Goal: Task Accomplishment & Management: Use online tool/utility

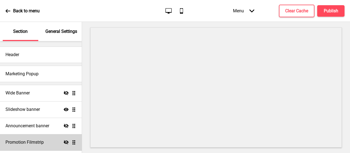
scroll to position [66, 0]
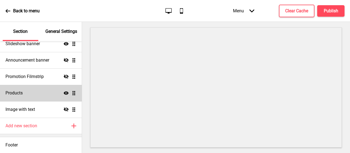
click at [30, 95] on div "Products Show Drag" at bounding box center [41, 93] width 82 height 16
select select "side"
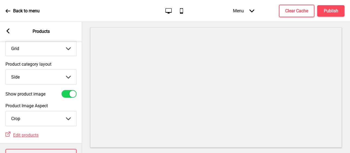
scroll to position [0, 0]
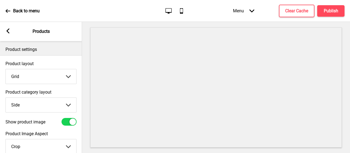
click at [10, 31] on rect at bounding box center [7, 30] width 5 height 5
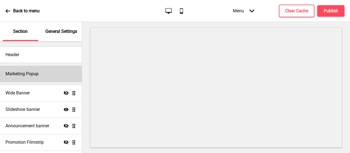
click at [22, 73] on h4 "Marketing Popup" at bounding box center [21, 74] width 33 height 6
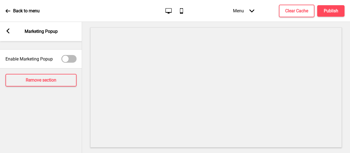
click at [64, 58] on div at bounding box center [65, 58] width 7 height 7
checkbox input "true"
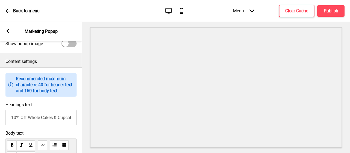
scroll to position [191, 0]
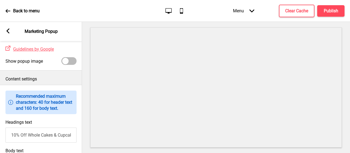
click at [70, 65] on div at bounding box center [68, 61] width 15 height 8
checkbox input "true"
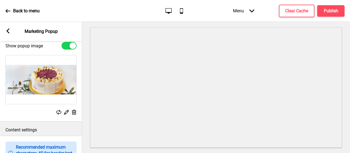
scroll to position [246, 0]
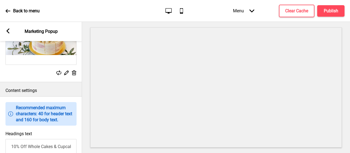
click at [66, 75] on icon at bounding box center [66, 72] width 5 height 5
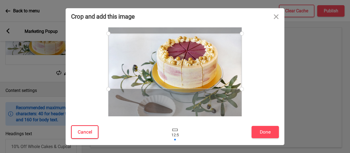
click at [91, 125] on button "Cancel" at bounding box center [84, 131] width 27 height 13
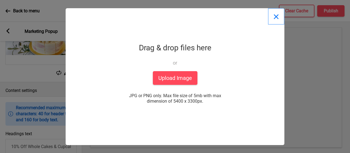
click at [275, 8] on button "Close" at bounding box center [276, 16] width 16 height 16
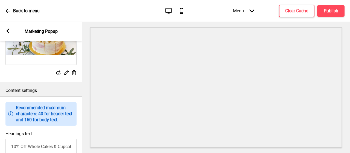
click at [57, 75] on rect at bounding box center [58, 72] width 5 height 5
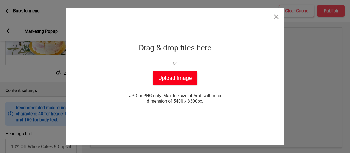
click at [173, 71] on button "Upload Image" at bounding box center [175, 78] width 45 height 14
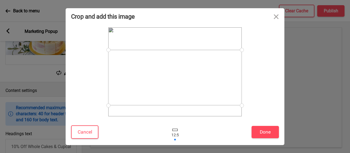
drag, startPoint x: 207, startPoint y: 78, endPoint x: 211, endPoint y: 83, distance: 6.7
click at [211, 83] on div at bounding box center [174, 77] width 133 height 55
click at [173, 124] on div at bounding box center [175, 132] width 16 height 18
click at [175, 128] on div at bounding box center [174, 129] width 5 height 2
click at [255, 126] on button "Done" at bounding box center [264, 132] width 27 height 12
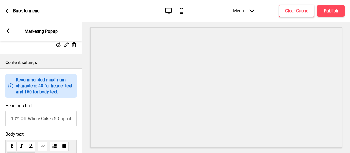
scroll to position [300, 0]
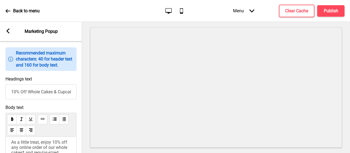
click at [40, 99] on input "10% Off Whole Cakes & Cupcakes" at bounding box center [40, 91] width 71 height 15
type input "New Merchandise Collection"
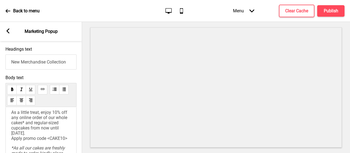
scroll to position [355, 0]
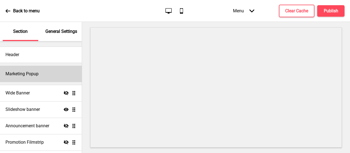
click at [38, 72] on h4 "Marketing Popup" at bounding box center [21, 74] width 33 height 6
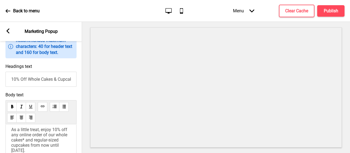
scroll to position [328, 0]
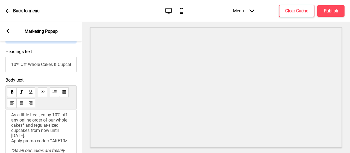
click at [43, 70] on input "10% Off Whole Cakes & Cupcakes" at bounding box center [40, 64] width 71 height 15
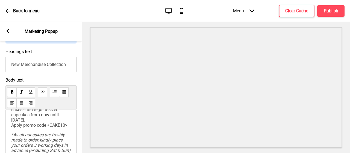
type input "New Merchandise Collection"
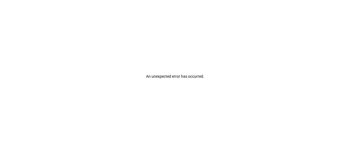
click at [96, 83] on div "An unexpected error has occurred ." at bounding box center [175, 76] width 350 height 153
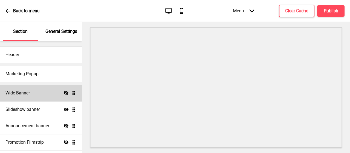
click at [28, 89] on div "Wide Banner Hide Drag" at bounding box center [41, 93] width 82 height 16
select select "medium"
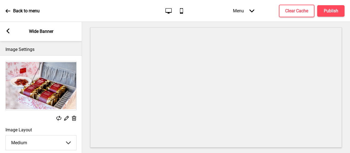
click at [5, 31] on rect at bounding box center [7, 30] width 5 height 5
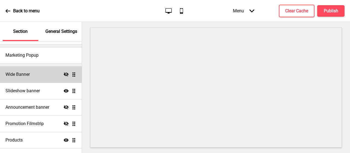
scroll to position [27, 0]
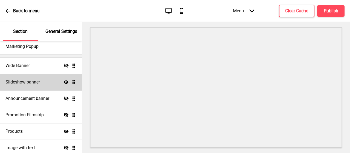
click at [42, 81] on div "Slideshow banner Show Drag" at bounding box center [41, 82] width 82 height 16
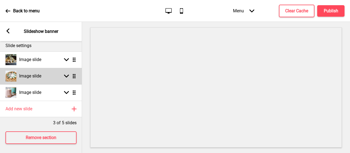
scroll to position [72, 0]
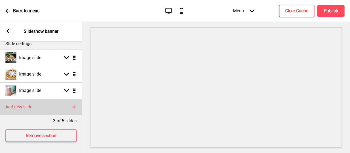
click at [26, 104] on h4 "Add new slide" at bounding box center [18, 107] width 27 height 6
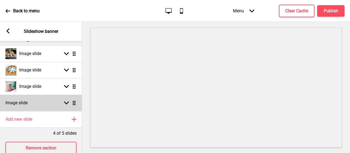
click at [66, 103] on rect at bounding box center [66, 102] width 5 height 5
select select "right"
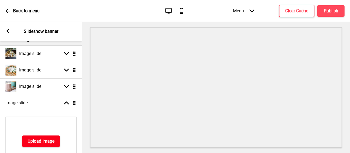
click at [42, 139] on h4 "Upload Image" at bounding box center [41, 141] width 27 height 6
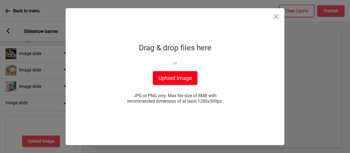
click at [191, 72] on button "Upload Image" at bounding box center [175, 78] width 45 height 14
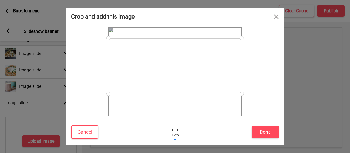
drag, startPoint x: 229, startPoint y: 81, endPoint x: 229, endPoint y: 75, distance: 6.0
click at [229, 75] on div at bounding box center [174, 65] width 133 height 55
drag, startPoint x: 229, startPoint y: 70, endPoint x: 232, endPoint y: 85, distance: 14.9
click at [232, 85] on div at bounding box center [174, 77] width 133 height 55
click at [268, 126] on button "Done" at bounding box center [264, 132] width 27 height 12
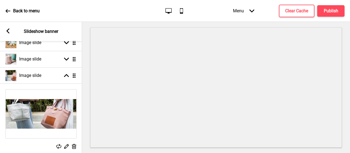
scroll to position [153, 0]
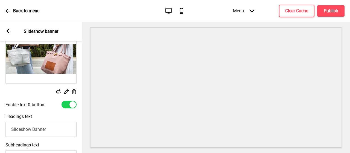
click at [70, 105] on div at bounding box center [72, 104] width 7 height 7
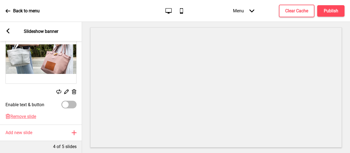
click at [72, 105] on div at bounding box center [68, 104] width 15 height 8
checkbox input "true"
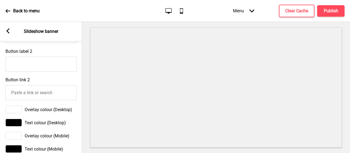
scroll to position [345, 0]
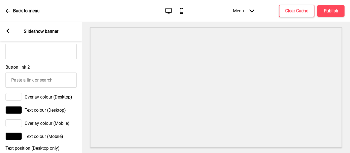
click at [16, 100] on div at bounding box center [13, 97] width 16 height 8
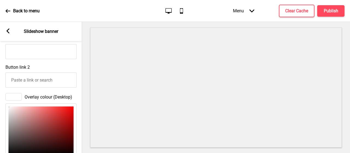
click at [15, 100] on div at bounding box center [13, 97] width 16 height 8
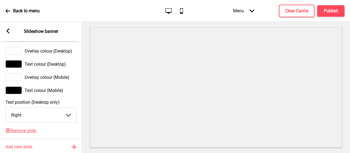
scroll to position [399, 0]
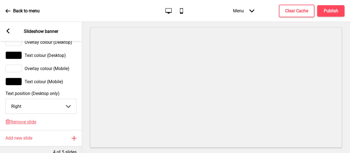
drag, startPoint x: 57, startPoint y: 108, endPoint x: 54, endPoint y: 109, distance: 2.8
click at [57, 108] on select "Center Left Right" at bounding box center [41, 106] width 70 height 14
click at [6, 102] on select "Center Left Right" at bounding box center [41, 106] width 70 height 14
click at [51, 111] on select "Center Left Right" at bounding box center [41, 106] width 70 height 14
select select "center"
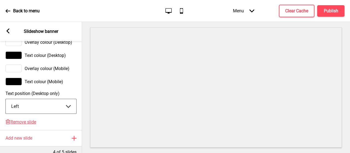
click at [6, 102] on select "Center Left Right" at bounding box center [41, 106] width 70 height 14
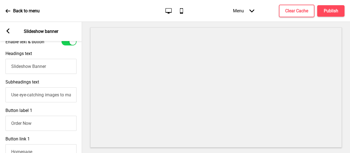
scroll to position [208, 0]
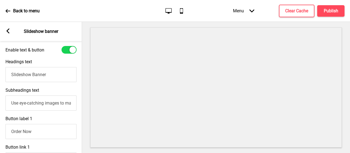
click at [51, 76] on input "Slideshow Banner" at bounding box center [40, 74] width 71 height 15
drag, startPoint x: 53, startPoint y: 77, endPoint x: 3, endPoint y: 75, distance: 49.7
click at [3, 75] on div "Headings text Slideshow Banner" at bounding box center [41, 70] width 82 height 28
type input "New Merchandise Collection"
click at [39, 102] on input "Use eye-catching images to make a strong first impression of your brand" at bounding box center [40, 102] width 71 height 15
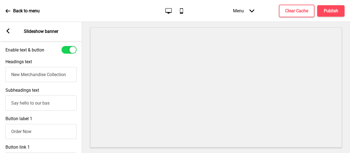
click at [46, 102] on input "Say hello to our bas" at bounding box center [40, 102] width 71 height 15
paste input "tylish, functional, and made for everyday moments - our new merchandise collect…"
click at [64, 108] on input "Stylish, functional, and made for everyday moments - our new merchandise collec…" at bounding box center [40, 102] width 71 height 15
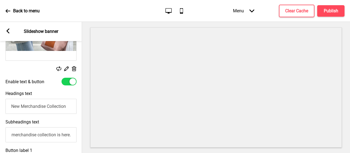
scroll to position [208, 0]
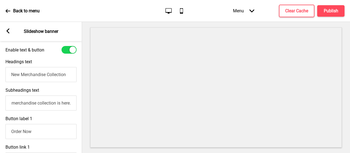
click at [47, 104] on input "Stylish, functional, and made for everyday moments - our new merchandise collec…" at bounding box center [40, 102] width 71 height 15
drag, startPoint x: 32, startPoint y: 105, endPoint x: 23, endPoint y: 105, distance: 8.2
click at [32, 105] on input "Stylish, functional, and made for everyday moments - our new merchandise collec…" at bounding box center [40, 102] width 71 height 15
drag, startPoint x: 22, startPoint y: 104, endPoint x: 0, endPoint y: 105, distance: 22.4
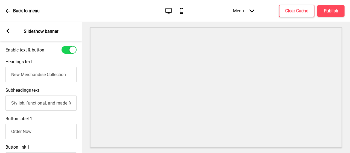
click at [0, 105] on div "Subheadings text Stylish, functional, and made for everyday moments - our new m…" at bounding box center [41, 99] width 82 height 28
click at [44, 105] on input "Stylish, functional, and made for everyday moments - our new merchandise collec…" at bounding box center [40, 102] width 71 height 15
drag, startPoint x: 60, startPoint y: 104, endPoint x: 63, endPoint y: 103, distance: 3.1
click at [61, 104] on input "Stylish, functional, and made for everyday moments - our new merchandise collec…" at bounding box center [40, 102] width 71 height 15
click at [70, 102] on input "Stylish, functional, and made for everyday moments - explore our new merchandis…" at bounding box center [40, 102] width 71 height 15
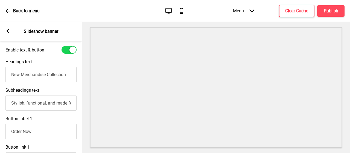
scroll to position [0, 9]
click at [65, 104] on input "Stylish, functional, and made for everyday moments - explore our new merchandis…" at bounding box center [40, 102] width 71 height 15
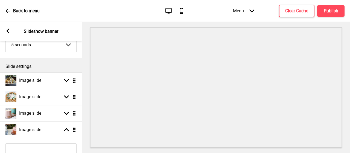
scroll to position [44, 0]
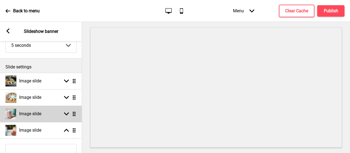
type input "Stylish, functional, and made for everyday moments - explore our new merchandis…"
click at [66, 112] on rect at bounding box center [66, 113] width 5 height 5
select select "right"
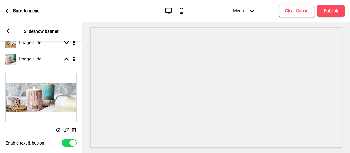
scroll to position [72, 0]
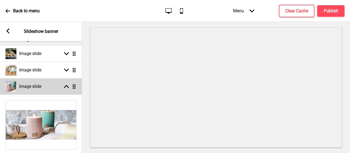
click at [67, 85] on rect at bounding box center [66, 86] width 5 height 5
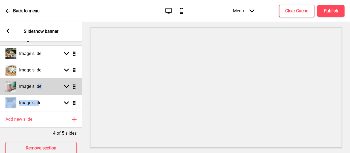
click at [39, 89] on ul "Image slide Arrow down Drag Image slide Arrow down Drag Image slide Arrow down …" at bounding box center [41, 78] width 82 height 66
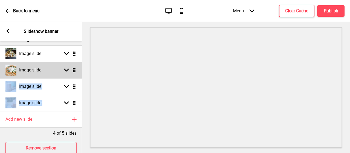
drag, startPoint x: 76, startPoint y: 103, endPoint x: 75, endPoint y: 67, distance: 35.8
click at [75, 67] on ul "Image slide Arrow down Drag Image slide Arrow down Drag Image slide Arrow down …" at bounding box center [41, 78] width 82 height 66
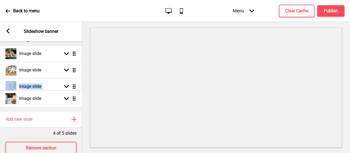
click at [0, 96] on ul "Image slide Arrow down Drag Image slide Arrow down Drag Image slide Arrow down …" at bounding box center [41, 78] width 82 height 66
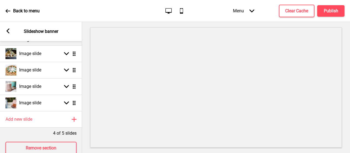
click at [84, 90] on div at bounding box center [216, 87] width 268 height 131
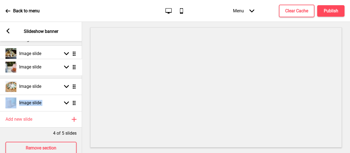
drag, startPoint x: 74, startPoint y: 100, endPoint x: 77, endPoint y: 66, distance: 34.0
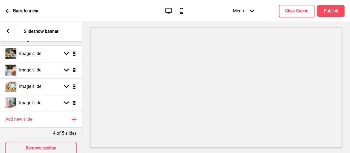
click at [89, 76] on div at bounding box center [216, 87] width 268 height 131
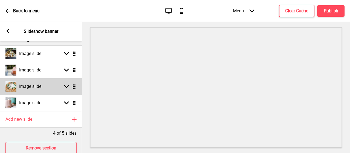
click at [30, 89] on div "Image slide" at bounding box center [23, 86] width 36 height 11
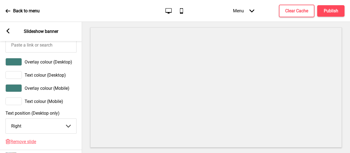
scroll to position [372, 0]
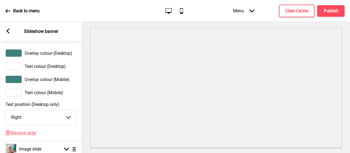
click at [29, 122] on select "Center Left Right" at bounding box center [41, 117] width 70 height 14
click at [6, 113] on select "Center Left Right" at bounding box center [41, 117] width 70 height 14
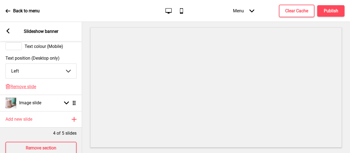
scroll to position [427, 0]
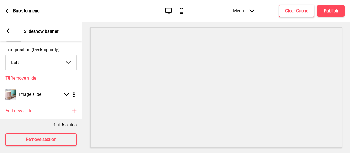
click at [53, 67] on select "Center Left Right" at bounding box center [41, 62] width 70 height 14
click at [6, 59] on select "Center Left Right" at bounding box center [41, 62] width 70 height 14
drag, startPoint x: 45, startPoint y: 67, endPoint x: 43, endPoint y: 69, distance: 2.9
click at [45, 67] on select "Center Left Right" at bounding box center [41, 62] width 70 height 14
click at [6, 59] on select "Center Left Right" at bounding box center [41, 62] width 70 height 14
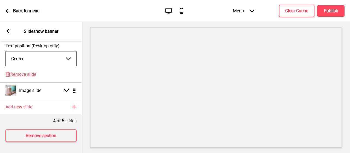
scroll to position [438, 0]
click at [27, 57] on select "Center Left Right" at bounding box center [41, 58] width 70 height 14
select select "left"
click at [6, 51] on select "Center Left Right" at bounding box center [41, 58] width 70 height 14
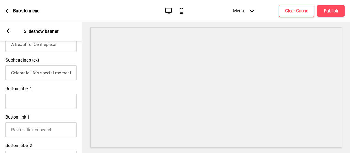
scroll to position [193, 0]
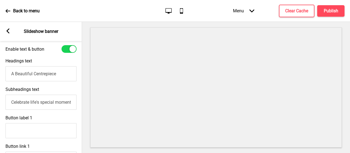
click at [69, 50] on div at bounding box center [72, 49] width 7 height 7
checkbox input "false"
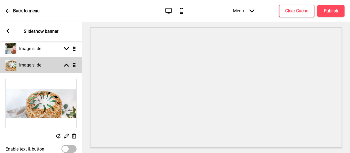
scroll to position [74, 0]
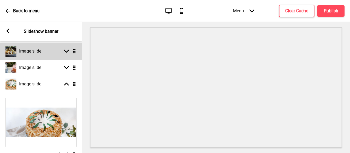
click at [40, 49] on h4 "Image slide" at bounding box center [30, 51] width 22 height 6
select select "right"
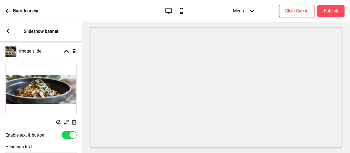
click at [60, 122] on rect at bounding box center [58, 121] width 5 height 5
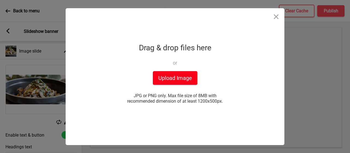
click at [167, 71] on button "Upload Image" at bounding box center [175, 78] width 45 height 14
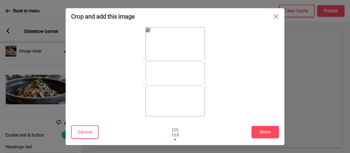
click at [194, 70] on div at bounding box center [174, 73] width 59 height 25
click at [96, 125] on button "Cancel" at bounding box center [84, 131] width 27 height 13
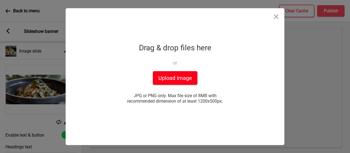
click at [172, 73] on button "Upload Image" at bounding box center [175, 78] width 45 height 14
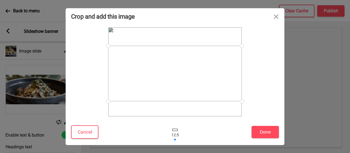
click at [205, 74] on div at bounding box center [174, 73] width 133 height 55
click at [262, 127] on button "Done" at bounding box center [264, 132] width 27 height 12
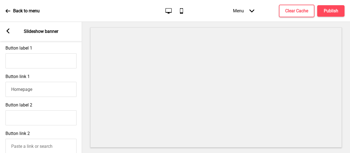
scroll to position [292, 0]
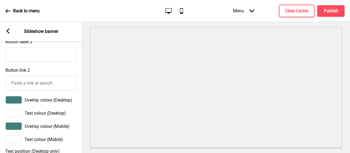
click at [15, 101] on div at bounding box center [13, 100] width 16 height 8
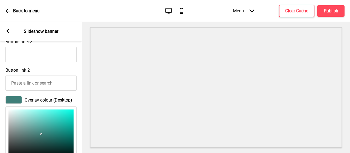
type input "BFE0DD"
type input "191"
type input "224"
type input "221"
type input "DCF4F1"
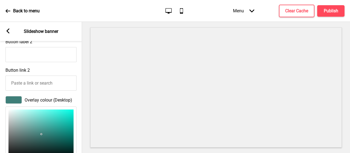
type input "220"
type input "244"
type input "241"
type input "F9FFFE"
type input "249"
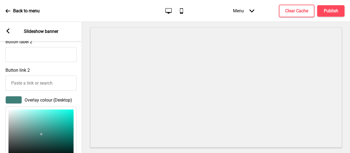
type input "255"
type input "254"
type input "FFFFFF"
type input "255"
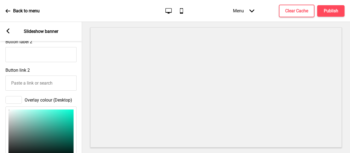
drag, startPoint x: 15, startPoint y: 115, endPoint x: 0, endPoint y: 109, distance: 15.8
click at [2, 110] on div "Overlay colour (Desktop) FFFFFF hex 255 r 255 g 255 b 100 a" at bounding box center [41, 146] width 82 height 106
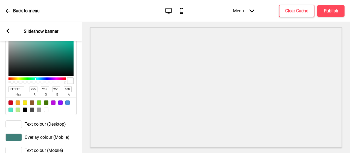
scroll to position [402, 0]
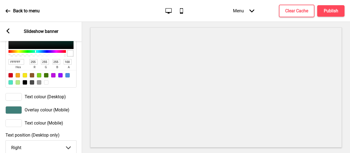
click at [13, 114] on div at bounding box center [13, 110] width 16 height 8
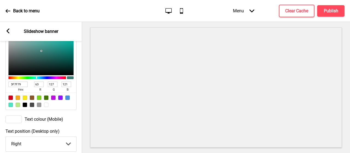
scroll to position [401, 0]
click at [23, 87] on input "3F7F79" at bounding box center [17, 84] width 19 height 5
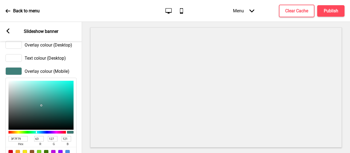
scroll to position [347, 0]
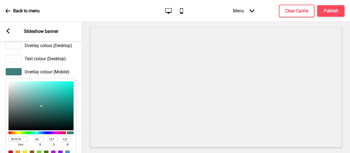
click at [10, 49] on div at bounding box center [13, 46] width 16 height 8
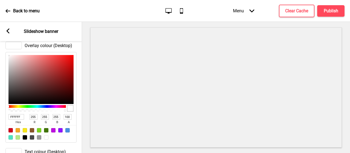
click at [19, 119] on input "FFFFFF" at bounding box center [16, 116] width 16 height 5
paste input "3F7F79"
type input "3F7F79"
type input "63"
type input "127"
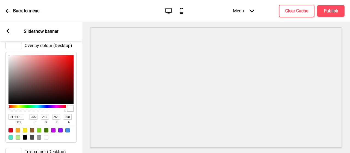
type input "121"
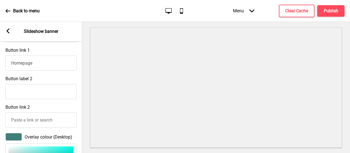
scroll to position [292, 0]
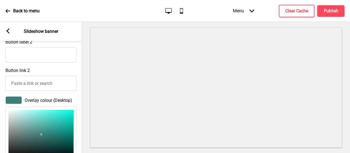
type input "3F7F79"
click at [7, 28] on div "Arrow left" at bounding box center [7, 31] width 5 height 6
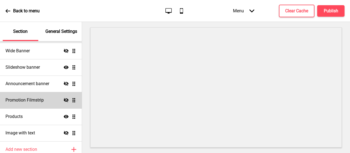
scroll to position [55, 0]
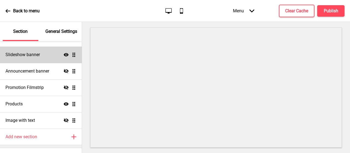
click at [34, 59] on div "Slideshow banner Show Drag" at bounding box center [41, 54] width 82 height 16
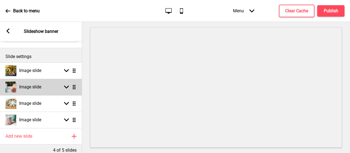
click at [36, 92] on div "Image slide" at bounding box center [23, 86] width 36 height 11
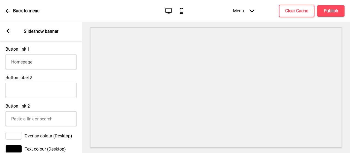
scroll to position [328, 0]
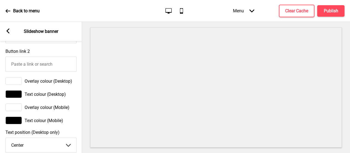
click at [10, 83] on div at bounding box center [13, 81] width 16 height 8
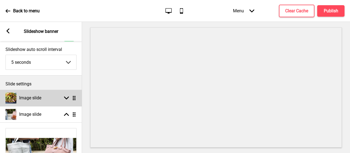
scroll to position [0, 0]
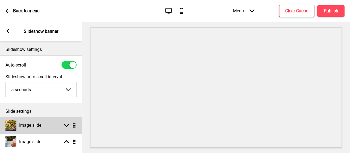
click at [32, 122] on h4 "Image slide" at bounding box center [30, 125] width 22 height 6
select select "right"
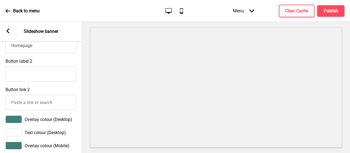
scroll to position [328, 0]
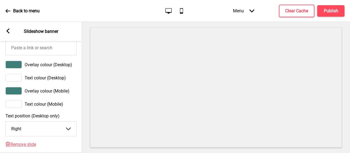
click at [42, 67] on span "Overlay colour (Desktop)" at bounding box center [49, 64] width 48 height 5
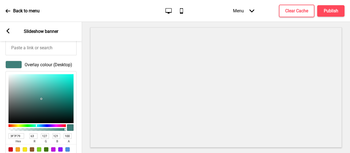
drag, startPoint x: 66, startPoint y: 139, endPoint x: 54, endPoint y: 140, distance: 12.1
click at [56, 141] on div "3F7F79 hex 63 r 127 g 121 b 100 a" at bounding box center [40, 138] width 65 height 12
type input "80"
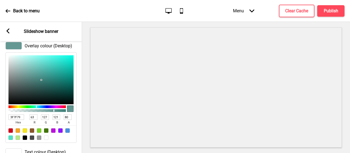
scroll to position [355, 0]
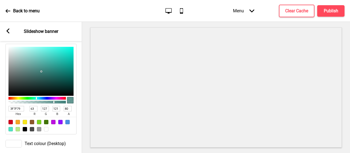
click at [46, 131] on div at bounding box center [46, 129] width 4 height 4
type input "FFFFFF"
type input "255"
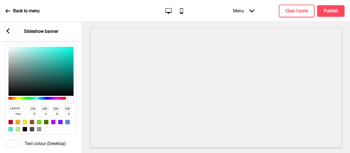
click at [48, 113] on div "FFFFFF hex 255 r 255 g 255 b 100 a" at bounding box center [40, 110] width 65 height 12
type input "80"
click at [2, 110] on div "Overlay colour (Desktop) FFFFFF hex 255 r 255 g 255 b 80 a" at bounding box center [41, 84] width 82 height 106
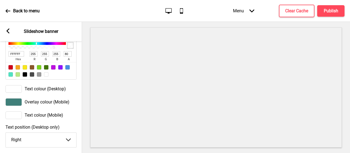
click at [14, 93] on div at bounding box center [13, 89] width 16 height 8
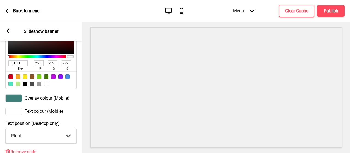
scroll to position [409, 0]
click at [24, 86] on div at bounding box center [25, 84] width 4 height 4
type input "000000"
type input "0"
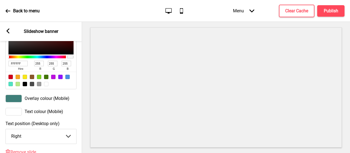
type input "0"
click at [14, 115] on div at bounding box center [13, 112] width 16 height 8
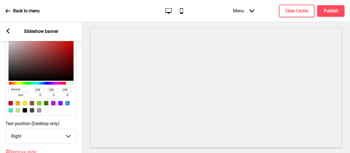
scroll to position [409, 0]
click at [25, 113] on div at bounding box center [25, 110] width 4 height 4
type input "000000"
type input "0"
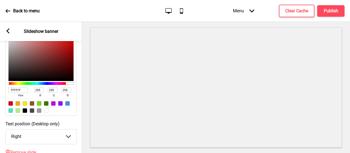
type input "0"
click at [2, 104] on div "Text colour (Mobile) 000000 hex 0 r 0 g 0 b 100 a" at bounding box center [41, 67] width 82 height 102
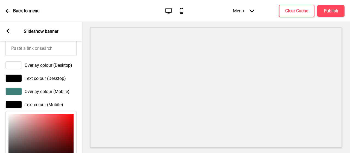
click at [19, 95] on div at bounding box center [13, 91] width 16 height 8
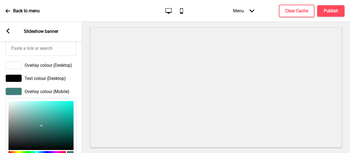
scroll to position [382, 0]
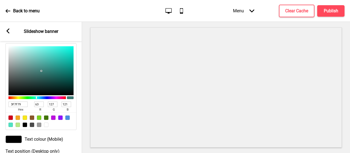
click at [45, 127] on div at bounding box center [46, 124] width 4 height 4
type input "FFFFFF"
type input "255"
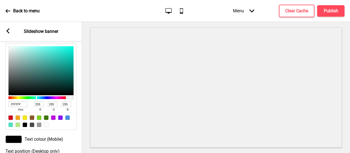
click at [46, 127] on div at bounding box center [46, 124] width 4 height 4
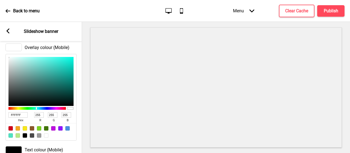
scroll to position [354, 0]
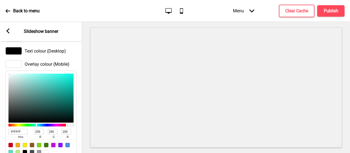
click at [17, 66] on div at bounding box center [13, 64] width 16 height 8
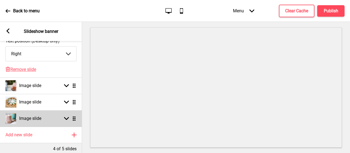
scroll to position [411, 0]
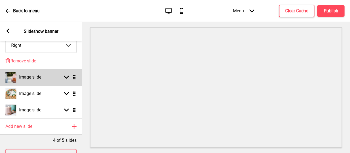
click at [38, 80] on h4 "Image slide" at bounding box center [30, 77] width 22 height 6
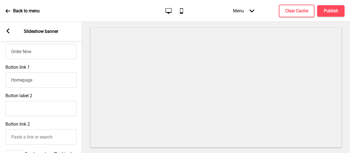
scroll to position [246, 0]
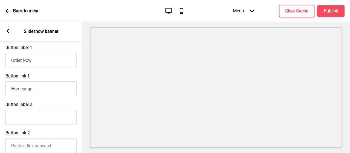
click at [41, 61] on input "Order Now" at bounding box center [40, 60] width 71 height 15
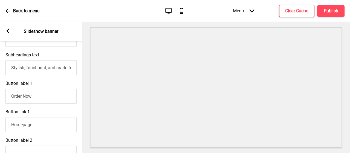
scroll to position [219, 0]
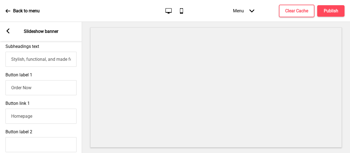
click at [50, 114] on input "Homepage" at bounding box center [40, 115] width 71 height 15
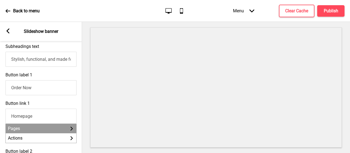
click at [38, 131] on li "Pages Arrow right" at bounding box center [41, 128] width 70 height 10
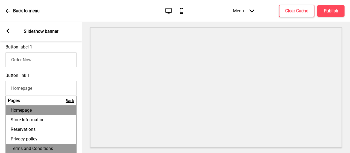
scroll to position [274, 0]
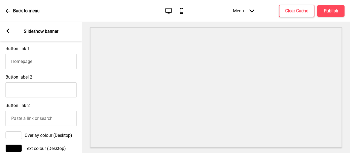
click at [45, 64] on input "Homepage" at bounding box center [40, 61] width 71 height 15
click at [36, 64] on input "Homepage" at bounding box center [40, 61] width 71 height 15
click at [42, 66] on input "Homepage" at bounding box center [40, 61] width 71 height 15
drag, startPoint x: 30, startPoint y: 95, endPoint x: 32, endPoint y: 90, distance: 4.9
click at [30, 94] on input "Button label 2" at bounding box center [40, 89] width 71 height 15
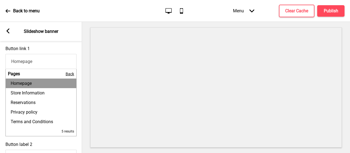
click at [42, 61] on input "Homepage" at bounding box center [40, 61] width 71 height 15
click at [70, 75] on span "Back" at bounding box center [70, 74] width 8 height 4
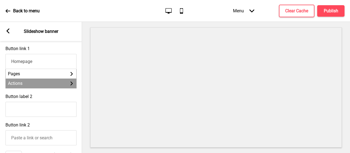
click at [30, 85] on li "Actions Arrow right" at bounding box center [41, 83] width 70 height 10
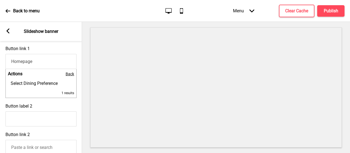
click at [68, 76] on span "Back" at bounding box center [70, 74] width 8 height 4
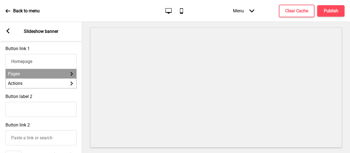
click at [37, 78] on li "Pages Arrow right" at bounding box center [41, 74] width 70 height 10
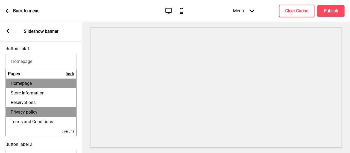
scroll to position [301, 0]
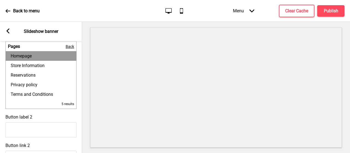
click at [55, 48] on li "Pages Back" at bounding box center [41, 47] width 70 height 10
click at [69, 49] on span "Back" at bounding box center [70, 46] width 8 height 4
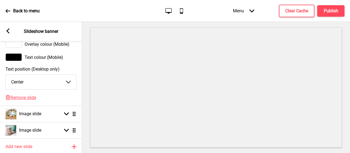
scroll to position [459, 0]
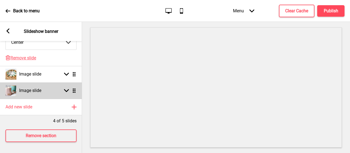
click at [38, 87] on h4 "Image slide" at bounding box center [30, 90] width 22 height 6
select select "right"
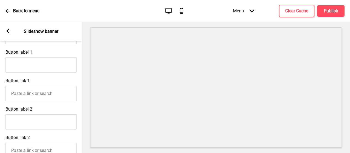
scroll to position [247, 0]
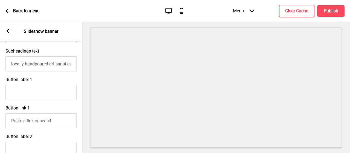
click at [36, 92] on input "Button label 1" at bounding box center [40, 92] width 71 height 15
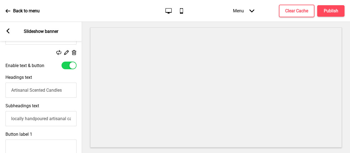
scroll to position [56, 0]
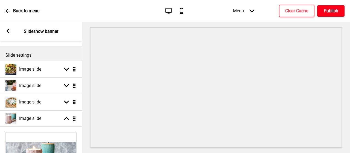
click at [336, 11] on h4 "Publish" at bounding box center [330, 11] width 14 height 6
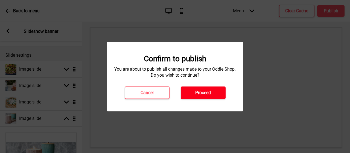
click at [204, 93] on h4 "Proceed" at bounding box center [203, 93] width 16 height 6
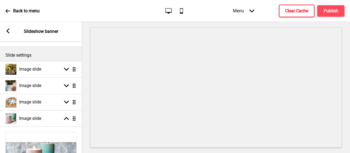
click at [298, 12] on h4 "Clear Cache" at bounding box center [296, 11] width 23 height 6
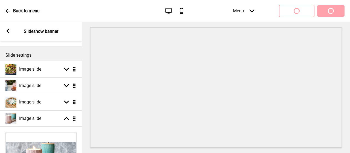
click at [324, 8] on div "Menu Arrow down Product Page Store Information Checkout Thank you Terms & Condi…" at bounding box center [277, 11] width 133 height 16
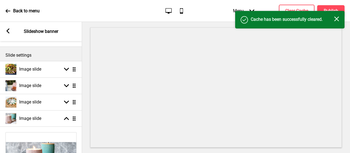
click at [326, 11] on div "Success Cache has been successfully cleared. Close" at bounding box center [289, 19] width 109 height 17
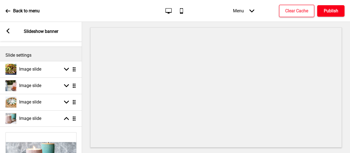
click at [326, 9] on h4 "Publish" at bounding box center [330, 11] width 14 height 6
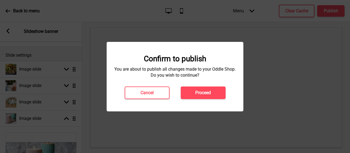
click at [199, 93] on h4 "Proceed" at bounding box center [203, 93] width 16 height 6
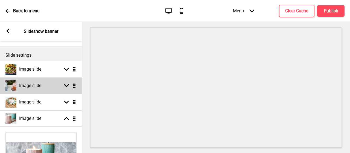
click at [37, 80] on div "Image slide" at bounding box center [23, 85] width 36 height 11
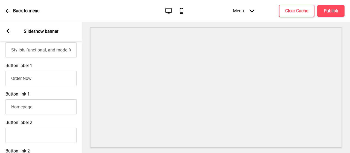
scroll to position [220, 0]
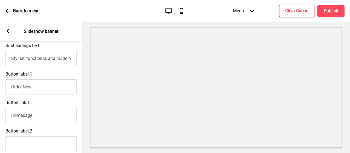
click at [39, 90] on input "Order Now" at bounding box center [40, 86] width 71 height 15
click at [40, 117] on input "Homepage" at bounding box center [40, 115] width 71 height 15
drag, startPoint x: 46, startPoint y: 117, endPoint x: 0, endPoint y: 118, distance: 45.9
click at [0, 118] on div "Button link 1 Homepage Pages Arrow right Actions Arrow right" at bounding box center [41, 121] width 82 height 48
paste input "[URL][DOMAIN_NAME]"
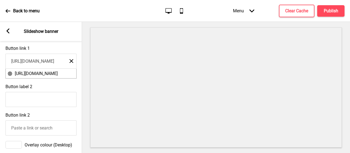
scroll to position [274, 0]
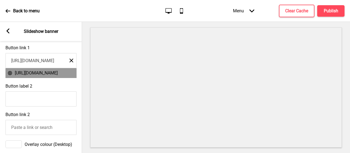
type input "[URL][DOMAIN_NAME]"
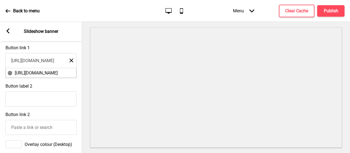
click at [46, 75] on span "[URL][DOMAIN_NAME]" at bounding box center [36, 72] width 43 height 5
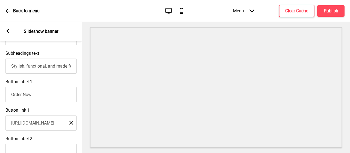
scroll to position [193, 0]
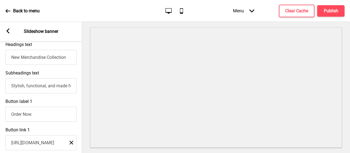
drag, startPoint x: 43, startPoint y: 120, endPoint x: 0, endPoint y: 116, distance: 43.7
click at [0, 116] on div "Button label 1 Order Now" at bounding box center [41, 110] width 82 height 28
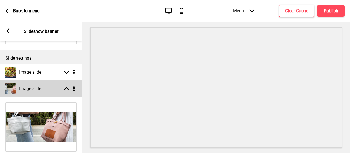
scroll to position [56, 0]
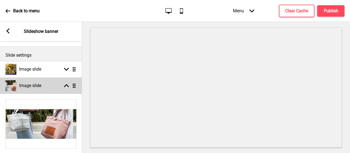
type input "Explore Now"
click at [68, 82] on div "Image slide Arrow up Drag" at bounding box center [41, 85] width 82 height 16
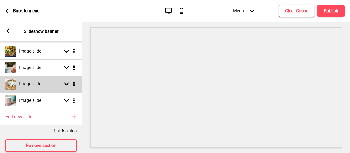
scroll to position [88, 0]
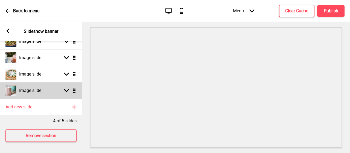
click at [47, 87] on div "Image slide Arrow down Drag" at bounding box center [41, 90] width 82 height 16
select select "right"
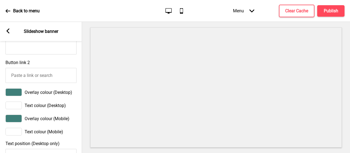
scroll to position [361, 0]
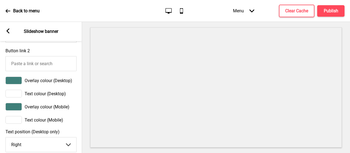
click at [19, 84] on div at bounding box center [13, 80] width 16 height 8
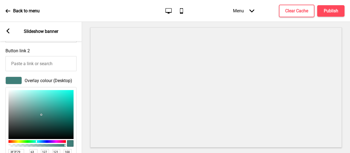
scroll to position [416, 0]
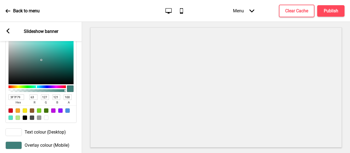
click at [46, 120] on div at bounding box center [46, 117] width 4 height 4
type input "FFFFFF"
type input "255"
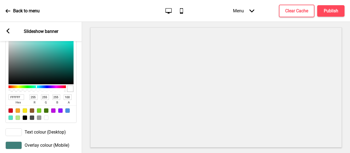
click at [67, 100] on input "100" at bounding box center [68, 96] width 8 height 5
type input "80"
click at [12, 136] on div at bounding box center [13, 132] width 16 height 8
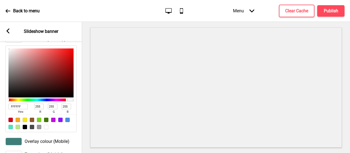
scroll to position [415, 0]
click at [26, 129] on div at bounding box center [25, 127] width 4 height 4
type input "000000"
type input "0"
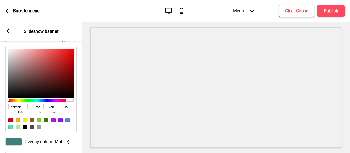
type input "0"
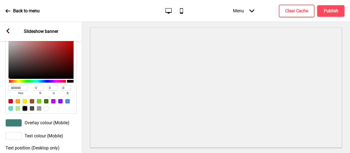
scroll to position [443, 0]
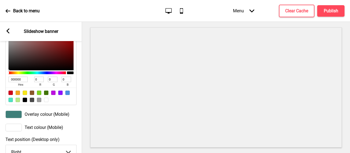
click at [17, 117] on div at bounding box center [13, 114] width 16 height 8
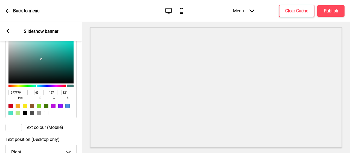
scroll to position [442, 0]
click at [47, 115] on div at bounding box center [46, 113] width 4 height 4
type input "FFFFFF"
type input "255"
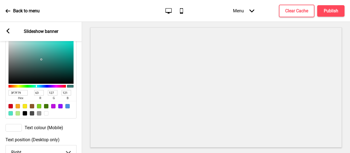
type input "255"
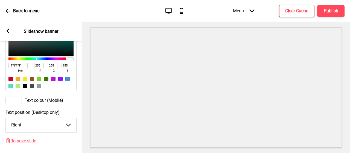
click at [17, 104] on div at bounding box center [13, 100] width 16 height 8
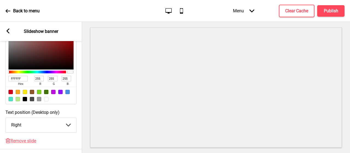
click at [25, 101] on div at bounding box center [25, 99] width 4 height 4
type input "000000"
type input "0"
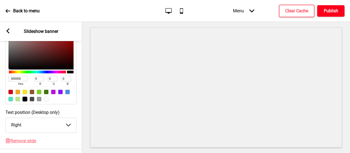
click at [336, 16] on button "Publish" at bounding box center [330, 10] width 27 height 11
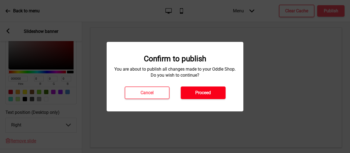
click at [203, 93] on h4 "Proceed" at bounding box center [203, 93] width 16 height 6
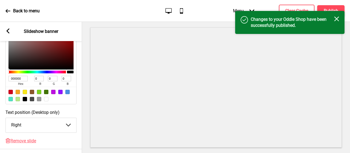
click at [295, 11] on div "Success Changes to your Oddle Shop have been successfully published. Close" at bounding box center [289, 22] width 109 height 23
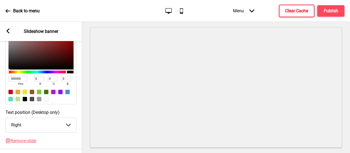
click at [296, 8] on h4 "Clear Cache" at bounding box center [296, 11] width 23 height 6
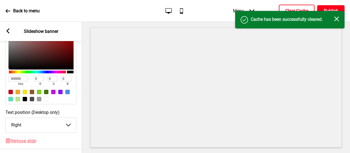
click at [331, 8] on h4 "Publish" at bounding box center [330, 11] width 14 height 6
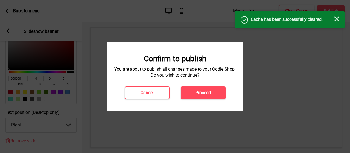
click at [213, 94] on button "Proceed" at bounding box center [203, 92] width 45 height 13
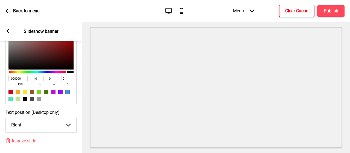
click at [36, 11] on p "Back to menu" at bounding box center [26, 11] width 26 height 6
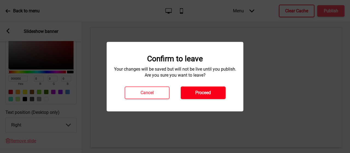
click at [195, 97] on button "Proceed" at bounding box center [203, 92] width 45 height 13
